Goal: Information Seeking & Learning: Learn about a topic

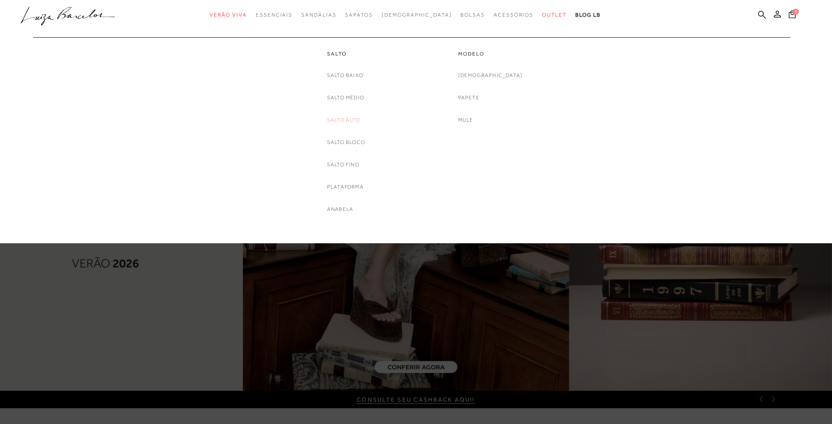
click at [336, 119] on link "Salto Alto" at bounding box center [343, 119] width 33 height 9
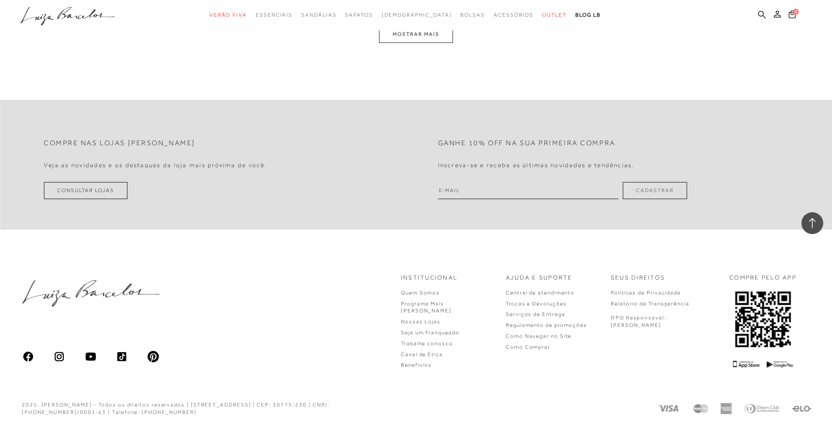
scroll to position [2278, 0]
click at [417, 31] on button "MOSTRAR MAIS" at bounding box center [415, 32] width 73 height 17
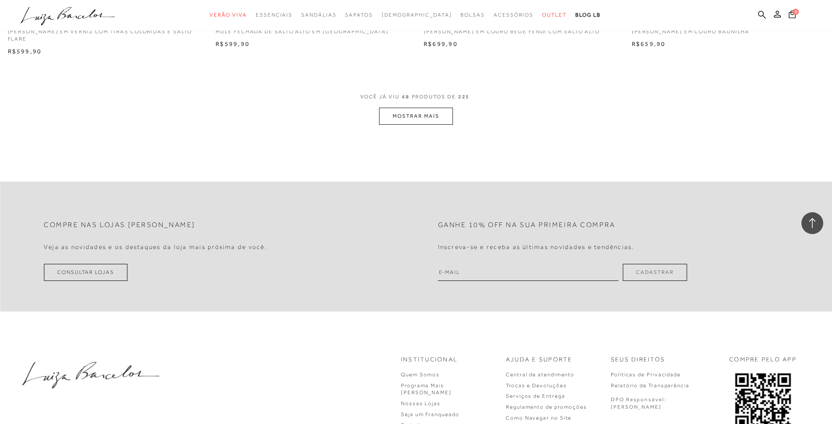
scroll to position [4377, 0]
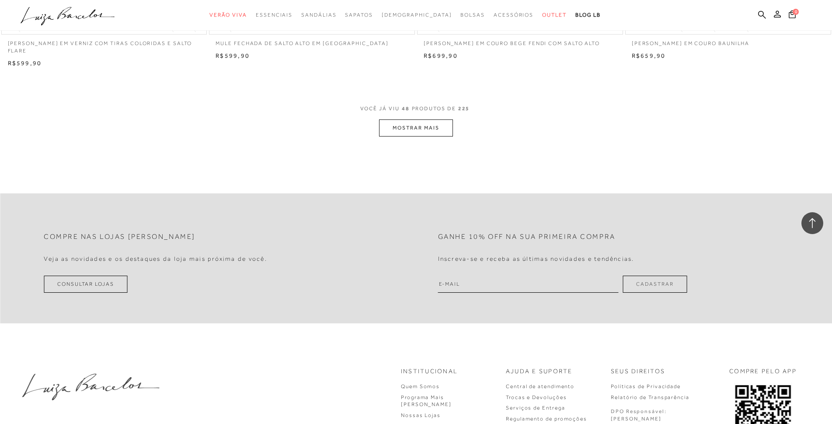
click at [422, 119] on button "MOSTRAR MAIS" at bounding box center [415, 127] width 73 height 17
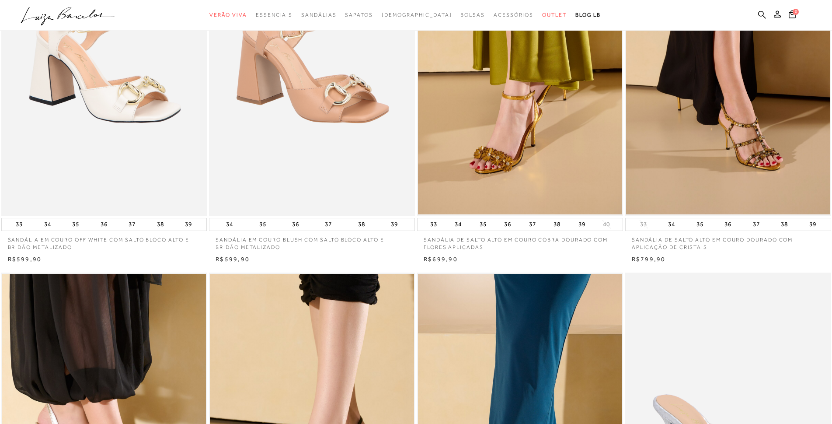
scroll to position [0, 0]
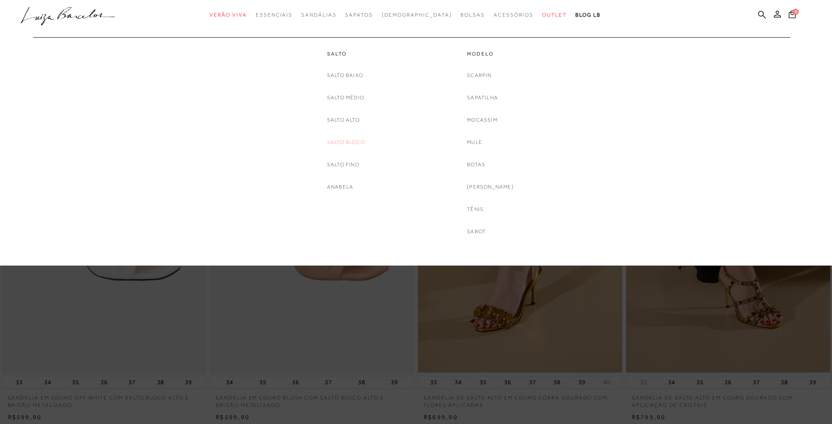
click at [342, 140] on link "Salto Bloco" at bounding box center [346, 142] width 38 height 9
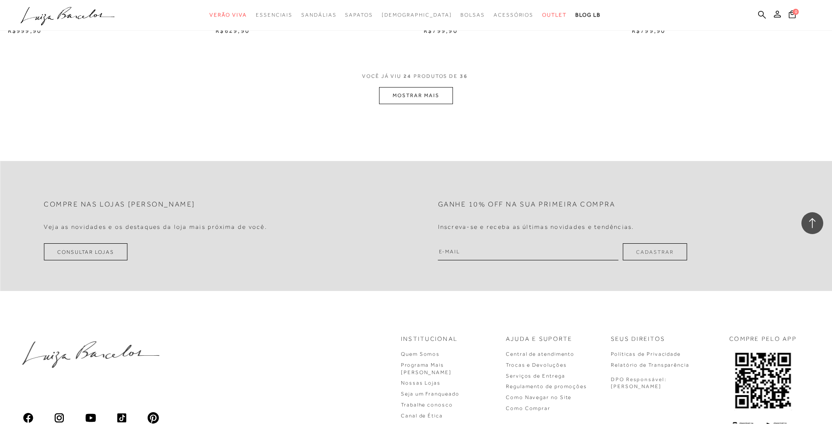
scroll to position [2280, 0]
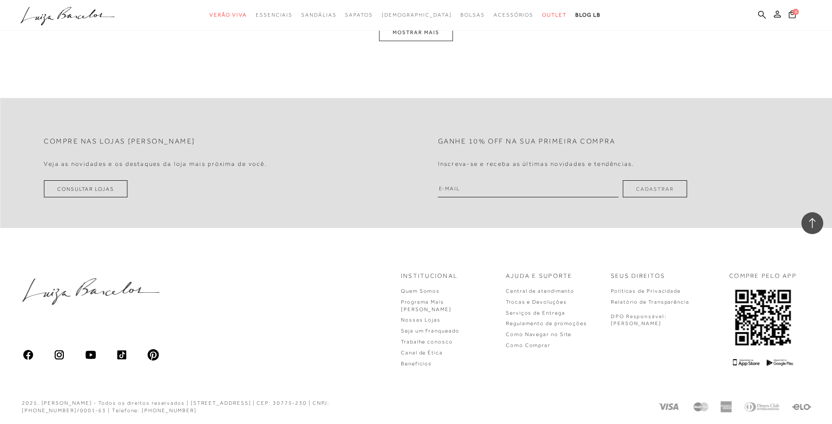
click at [409, 37] on button "MOSTRAR MAIS" at bounding box center [415, 32] width 73 height 17
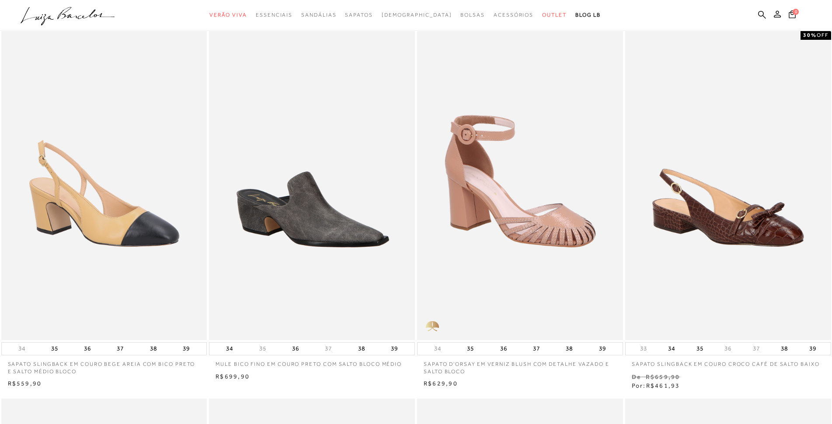
scroll to position [0, 0]
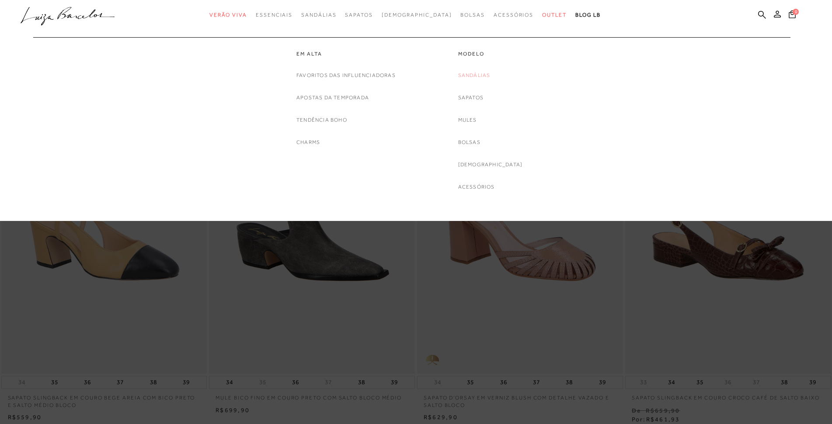
click at [487, 77] on link "Sandálias" at bounding box center [474, 75] width 32 height 9
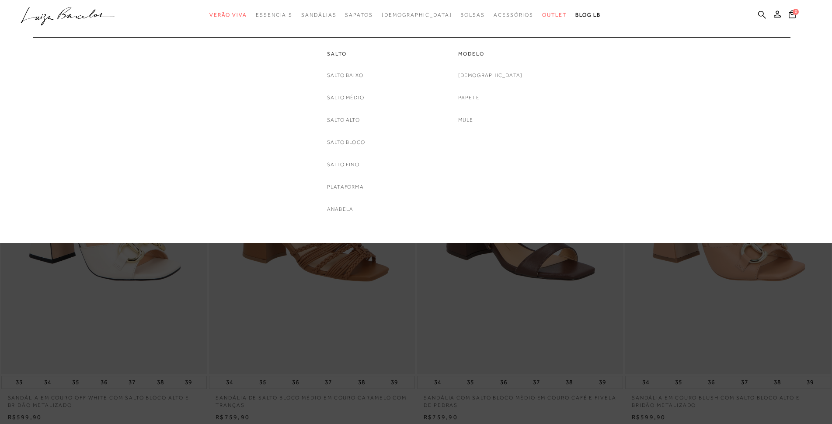
click at [336, 16] on span "Sandálias" at bounding box center [318, 15] width 35 height 6
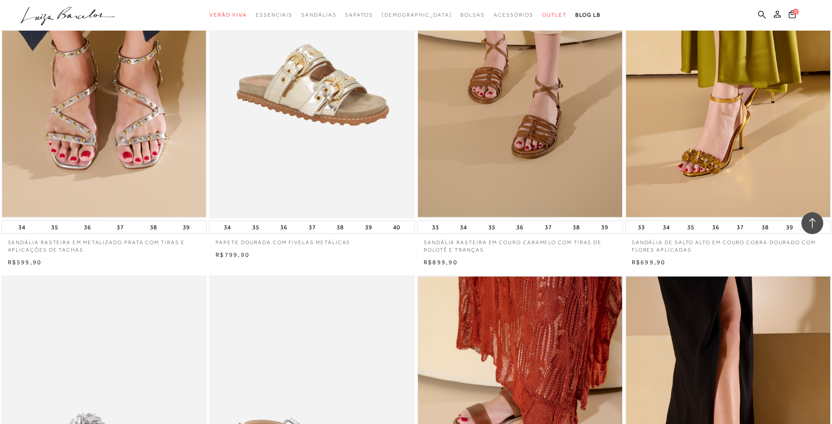
scroll to position [1924, 0]
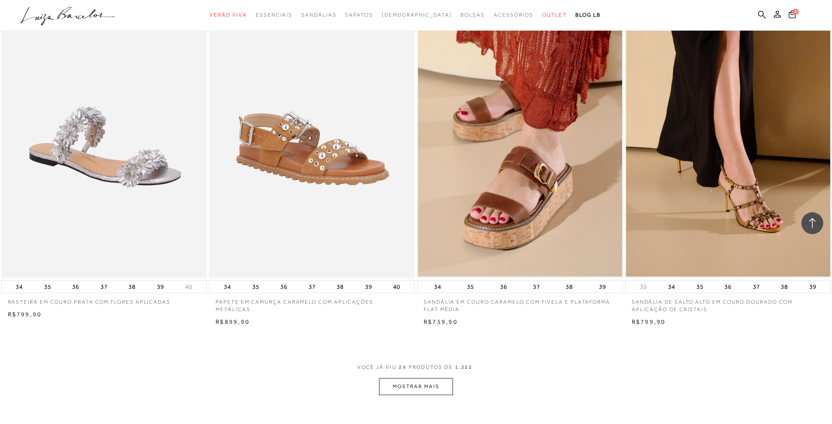
click at [421, 387] on button "MOSTRAR MAIS" at bounding box center [415, 386] width 73 height 17
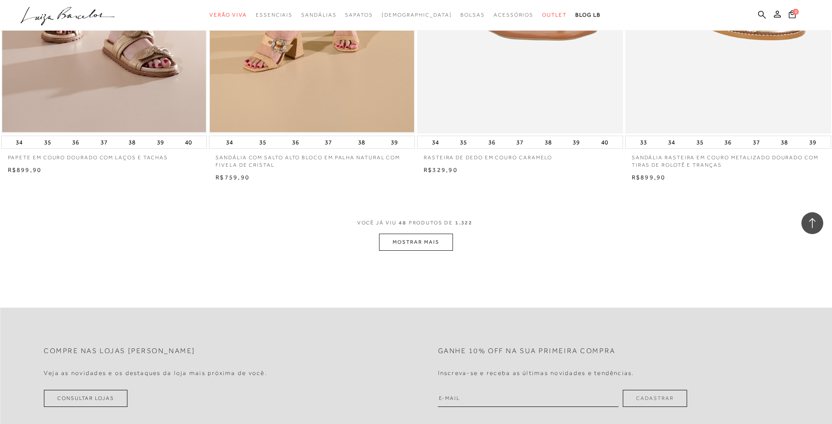
scroll to position [4286, 0]
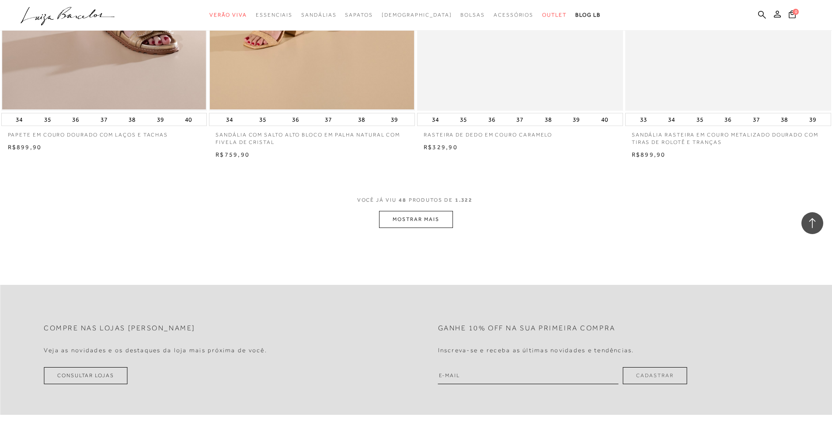
click at [444, 223] on button "MOSTRAR MAIS" at bounding box center [415, 219] width 73 height 17
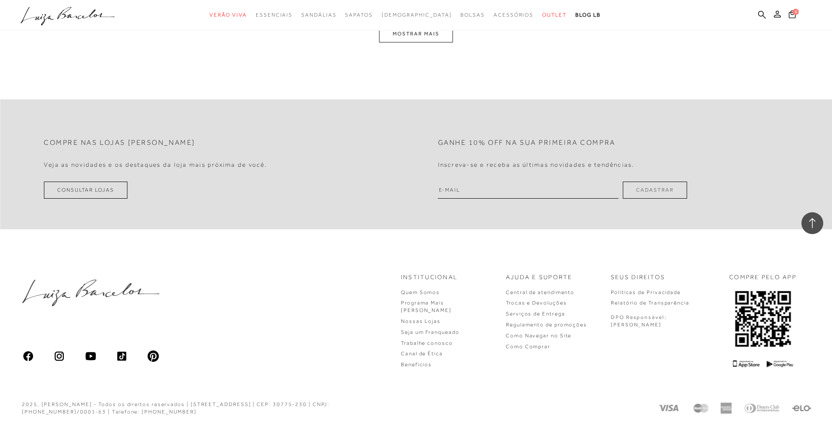
scroll to position [6667, 0]
click at [441, 32] on button "MOSTRAR MAIS" at bounding box center [415, 32] width 73 height 17
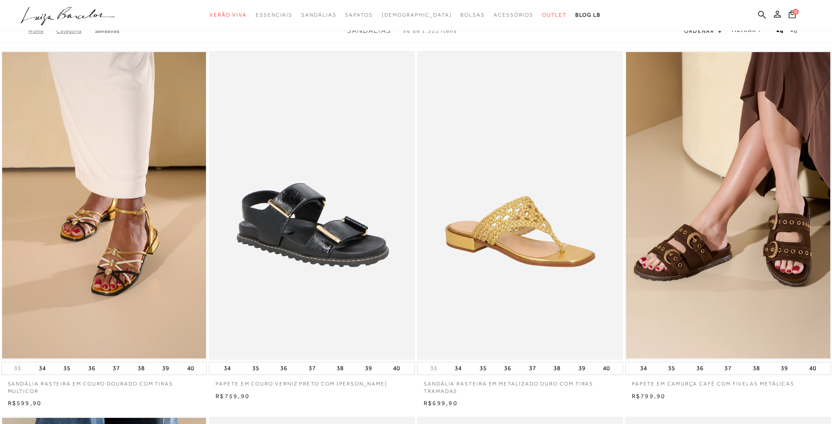
scroll to position [0, 0]
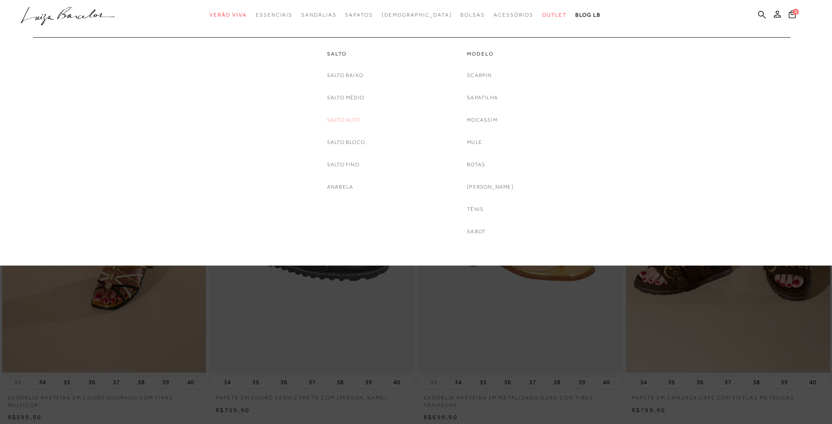
click at [342, 119] on link "Salto Alto" at bounding box center [343, 119] width 33 height 9
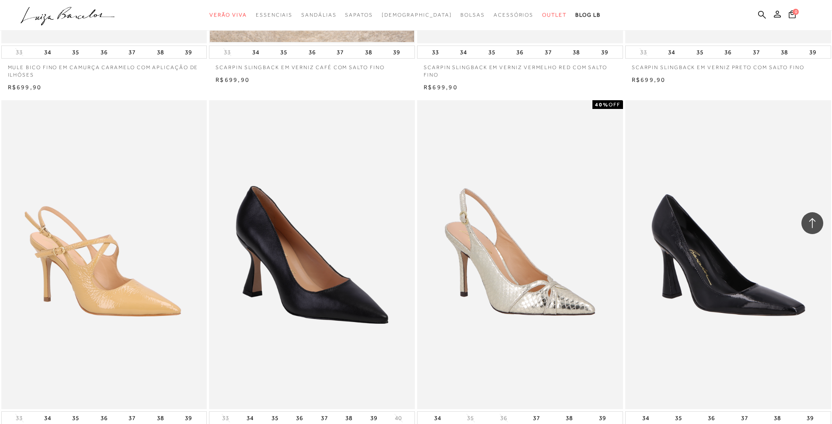
scroll to position [2056, 0]
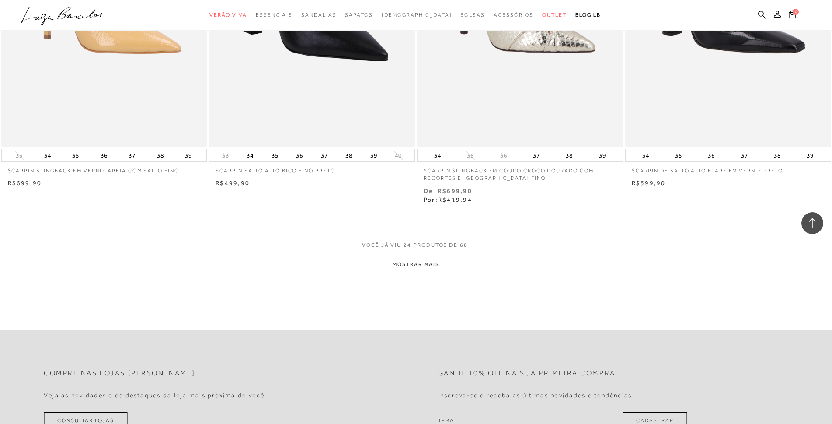
click at [406, 266] on button "MOSTRAR MAIS" at bounding box center [415, 264] width 73 height 17
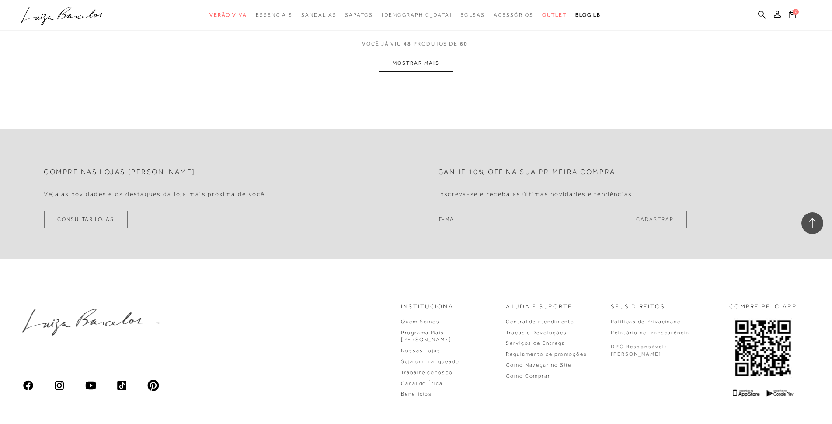
scroll to position [4461, 0]
click at [417, 56] on button "MOSTRAR MAIS" at bounding box center [415, 62] width 73 height 17
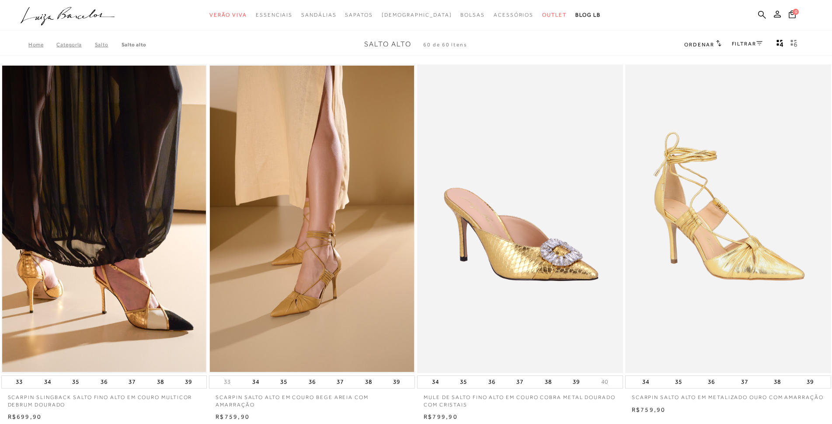
scroll to position [0, 0]
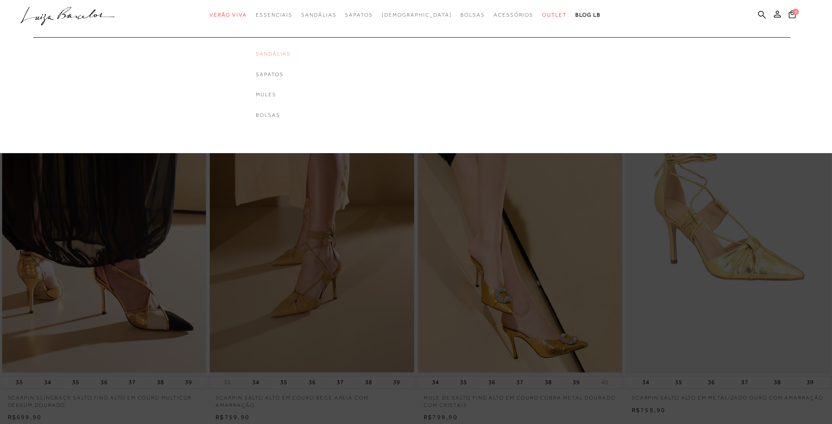
click at [291, 53] on link "Sandálias" at bounding box center [273, 53] width 35 height 7
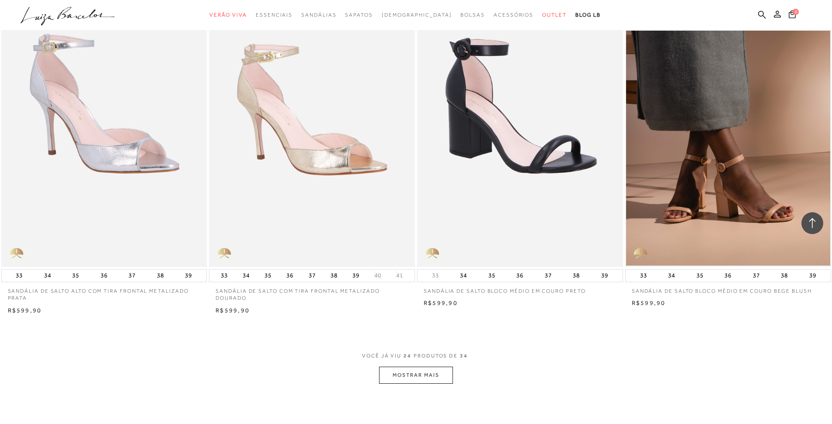
scroll to position [2099, 0]
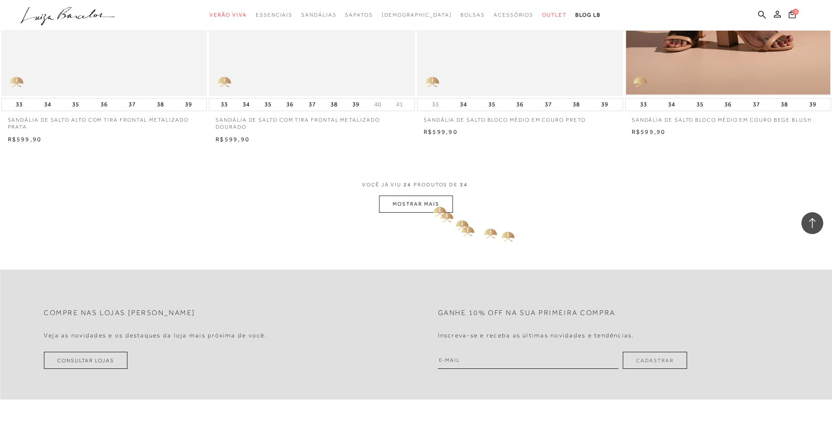
click at [429, 200] on button "MOSTRAR MAIS" at bounding box center [415, 203] width 73 height 17
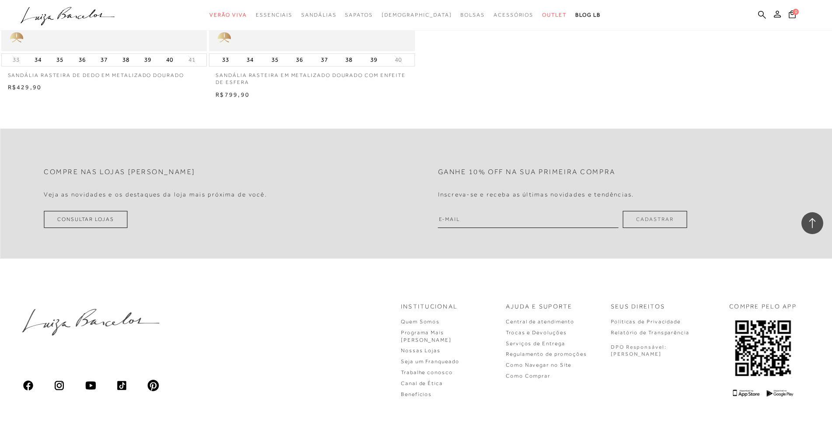
scroll to position [3264, 0]
